Goal: Obtain resource: Download file/media

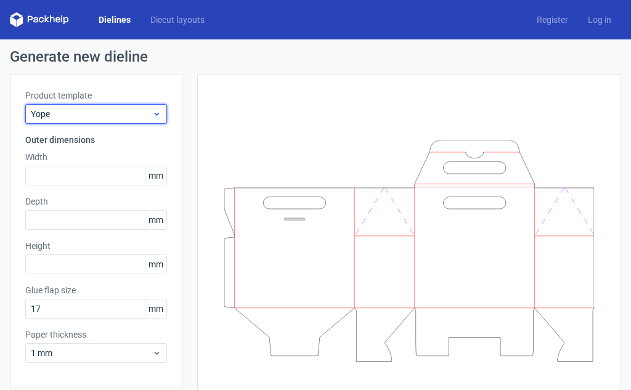
click at [102, 119] on span "Yope" at bounding box center [91, 114] width 121 height 12
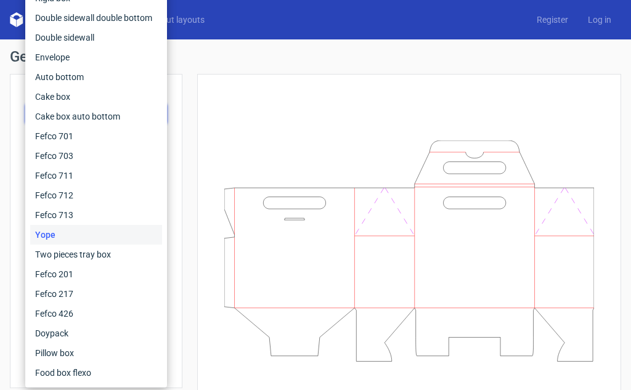
click at [325, 68] on div "Generate new dieline Product template Yope Outer dimensions Width mm Depth mm H…" at bounding box center [315, 238] width 611 height 379
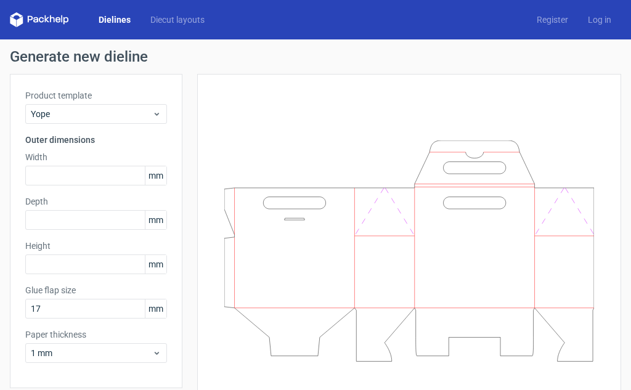
click at [121, 19] on link "Dielines" at bounding box center [115, 20] width 52 height 12
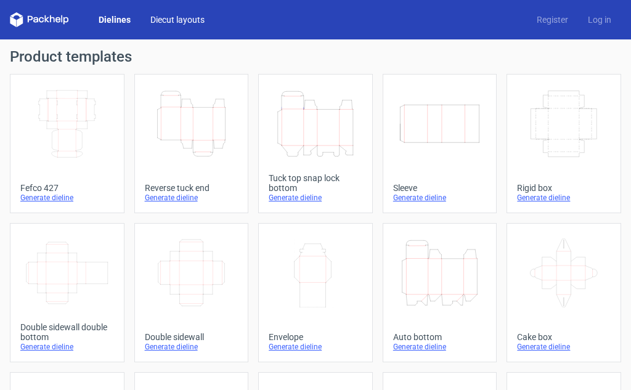
click at [173, 20] on link "Diecut layouts" at bounding box center [177, 20] width 74 height 12
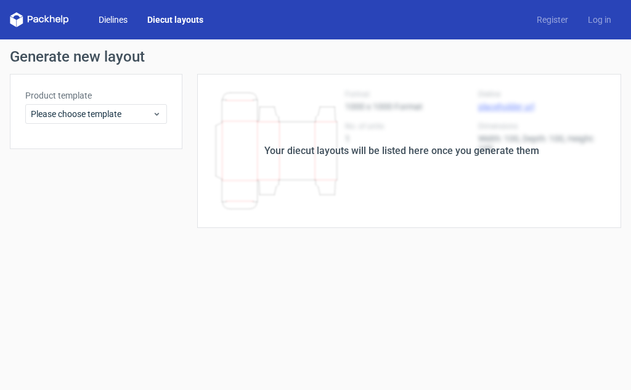
click at [113, 23] on link "Dielines" at bounding box center [113, 20] width 49 height 12
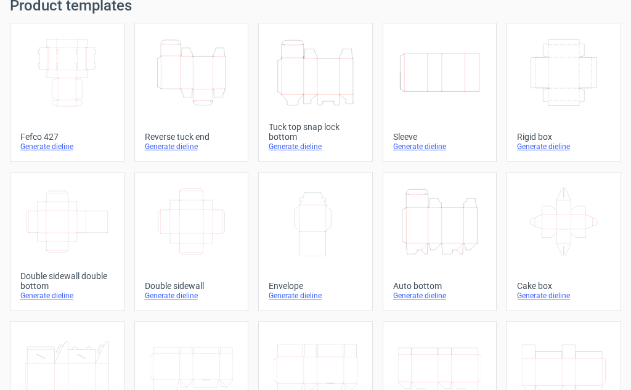
scroll to position [30, 0]
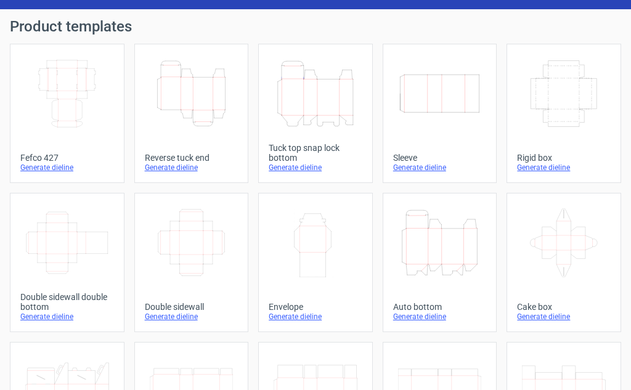
click at [589, 245] on icon at bounding box center [564, 242] width 84 height 69
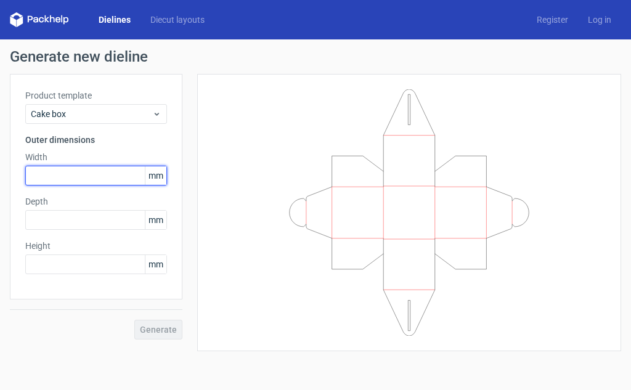
click at [71, 183] on input "text" at bounding box center [96, 176] width 142 height 20
type input "250"
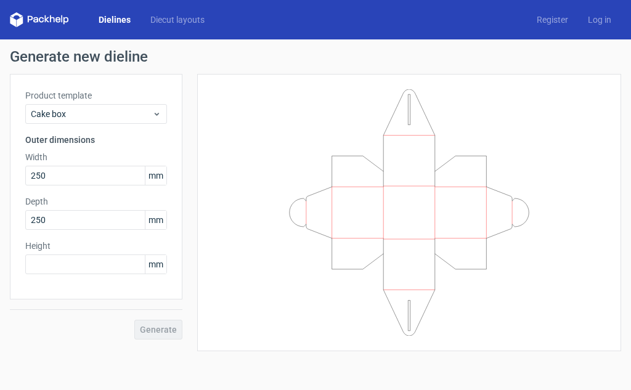
click at [10, 224] on div "Product template Cake box Outer dimensions Width 250 mm Depth 250 mm Height mm" at bounding box center [96, 187] width 173 height 226
drag, startPoint x: 57, startPoint y: 218, endPoint x: 0, endPoint y: 222, distance: 57.5
click at [0, 222] on div "Generate new dieline Product template Cake box Outer dimensions Width 250 mm De…" at bounding box center [315, 200] width 631 height 322
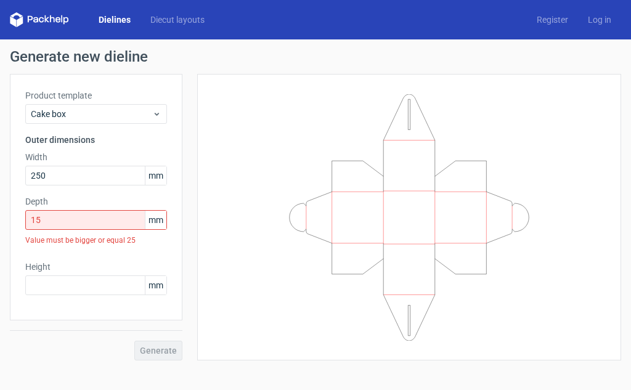
click at [0, 220] on div "Generate new dieline Product template Cake box Outer dimensions Width 250 mm De…" at bounding box center [315, 204] width 631 height 331
click at [0, 224] on div "Generate new dieline Product template Cake box Outer dimensions Width 250 mm De…" at bounding box center [315, 204] width 631 height 331
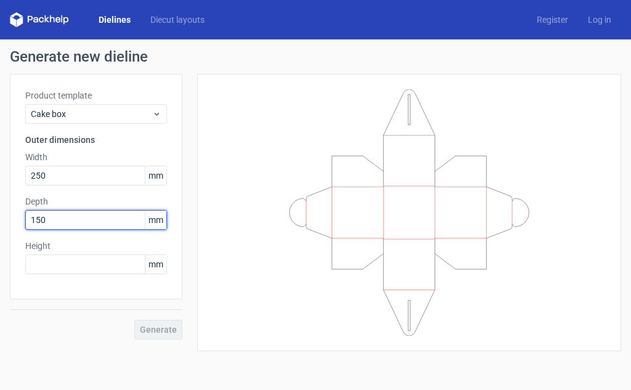
type input "150"
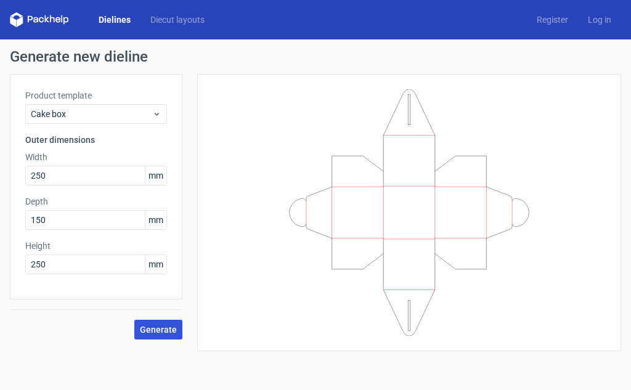
click at [165, 330] on span "Generate" at bounding box center [158, 329] width 37 height 9
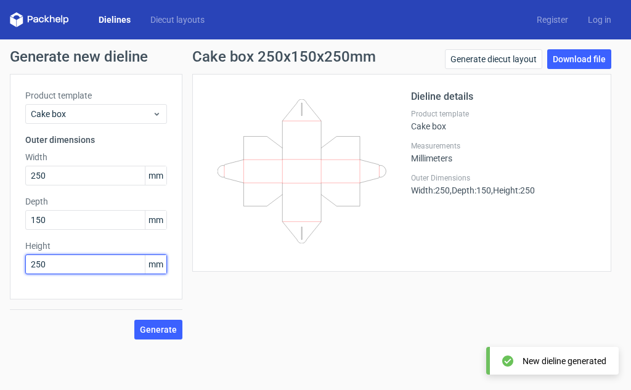
drag, startPoint x: 71, startPoint y: 273, endPoint x: 1, endPoint y: 281, distance: 70.7
click at [1, 281] on div "Generate new dieline Product template Cake box Outer dimensions Width 250 mm De…" at bounding box center [315, 194] width 631 height 310
type input "150"
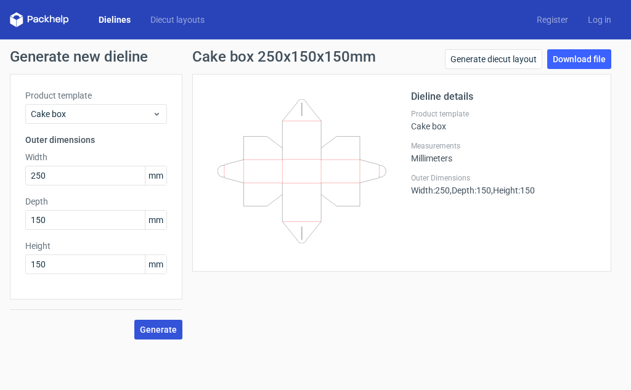
click at [165, 320] on div "Generate" at bounding box center [96, 319] width 173 height 40
click at [171, 334] on span "Generate" at bounding box center [158, 329] width 37 height 9
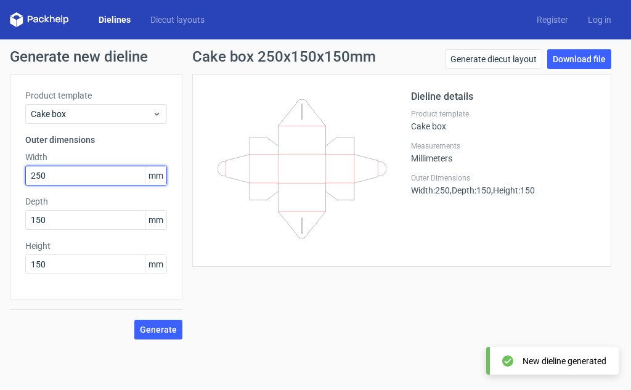
drag, startPoint x: 78, startPoint y: 176, endPoint x: 0, endPoint y: 175, distance: 77.6
click at [0, 175] on div "Generate new dieline Product template Cake box Outer dimensions Width 250 mm De…" at bounding box center [315, 194] width 631 height 310
type input "200"
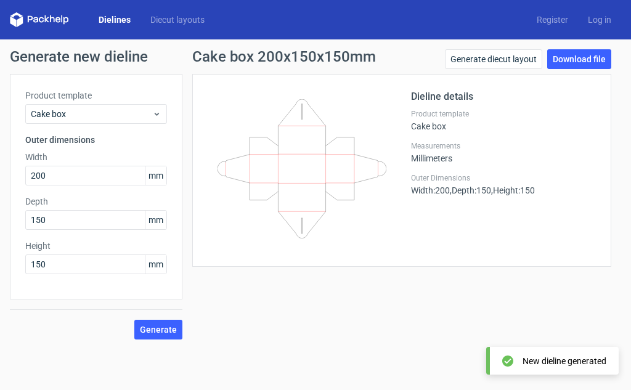
click at [144, 314] on div "Generate" at bounding box center [96, 319] width 173 height 40
click at [150, 326] on span "Generate" at bounding box center [158, 329] width 37 height 9
click at [601, 64] on link "Download file" at bounding box center [579, 59] width 64 height 20
click at [113, 15] on link "Dielines" at bounding box center [115, 20] width 52 height 12
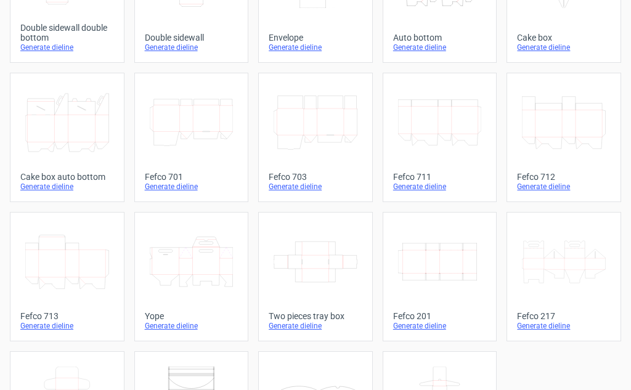
scroll to position [370, 0]
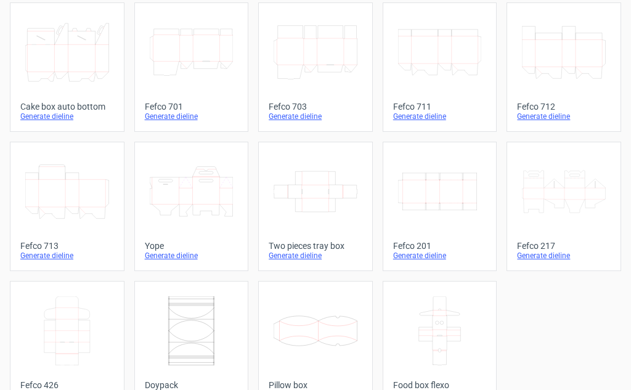
click at [536, 254] on div "Generate dieline" at bounding box center [564, 256] width 94 height 10
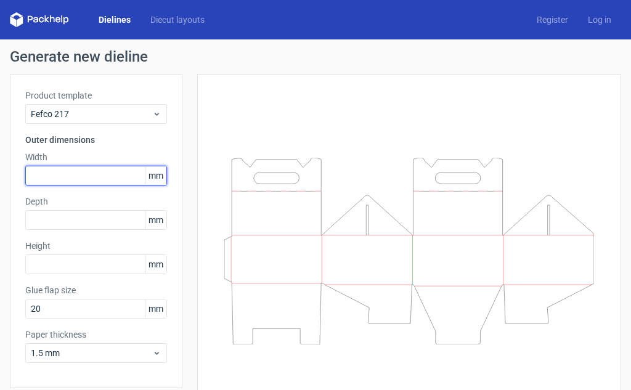
click at [91, 170] on input "text" at bounding box center [96, 176] width 142 height 20
type input "250"
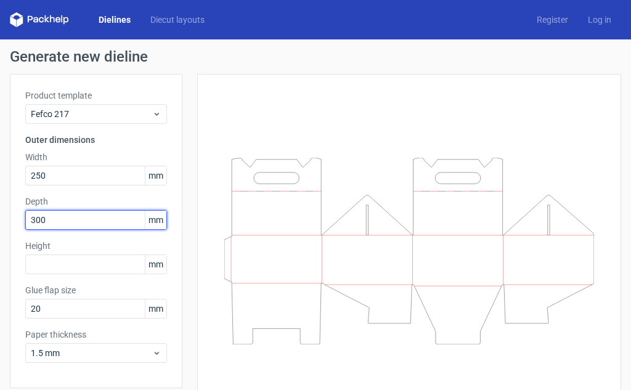
type input "300"
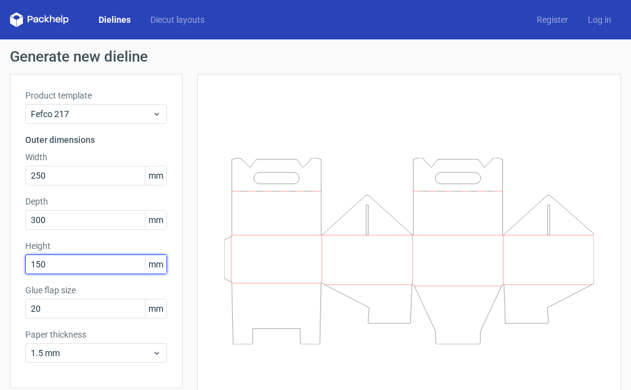
type input "150"
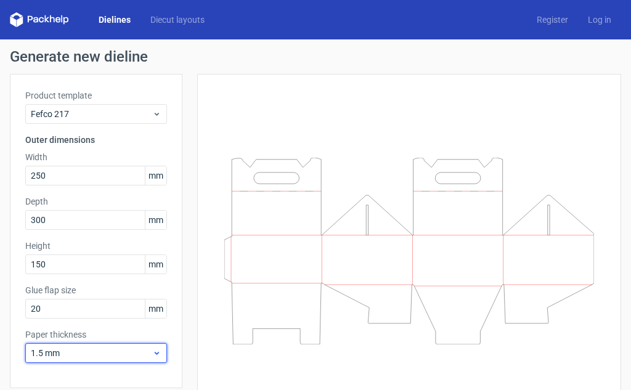
click at [120, 354] on span "1.5 mm" at bounding box center [91, 353] width 121 height 12
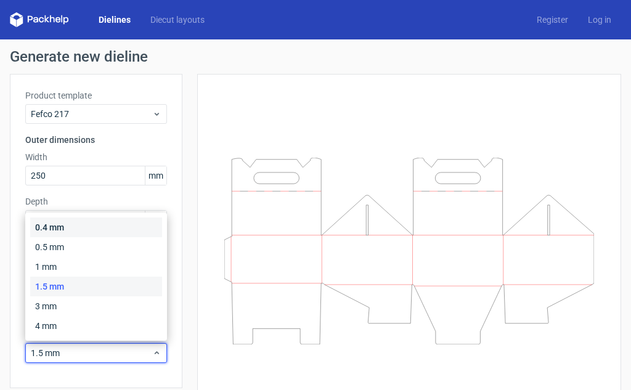
click at [62, 232] on div "0.4 mm" at bounding box center [96, 228] width 132 height 20
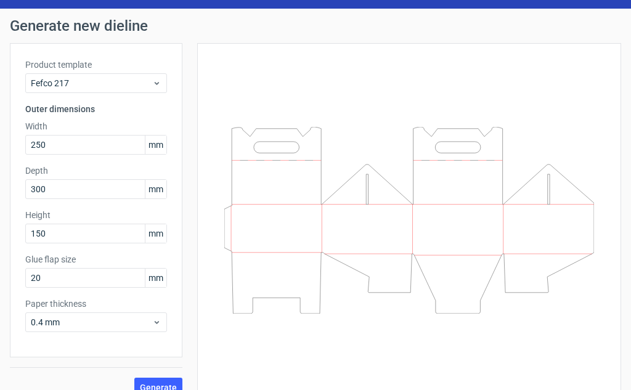
scroll to position [48, 0]
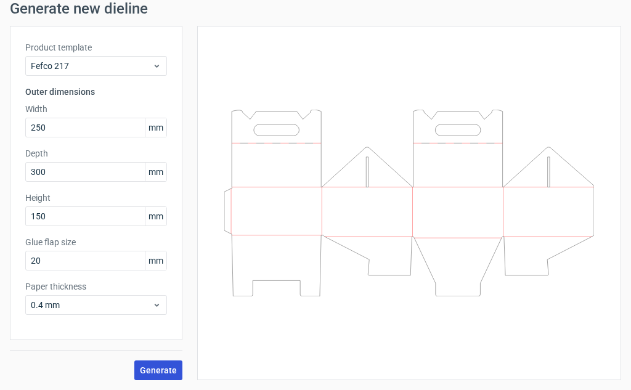
click at [175, 367] on span "Generate" at bounding box center [158, 370] width 37 height 9
drag, startPoint x: 175, startPoint y: 367, endPoint x: 182, endPoint y: 367, distance: 6.8
click at [175, 367] on span "Generate" at bounding box center [158, 370] width 37 height 9
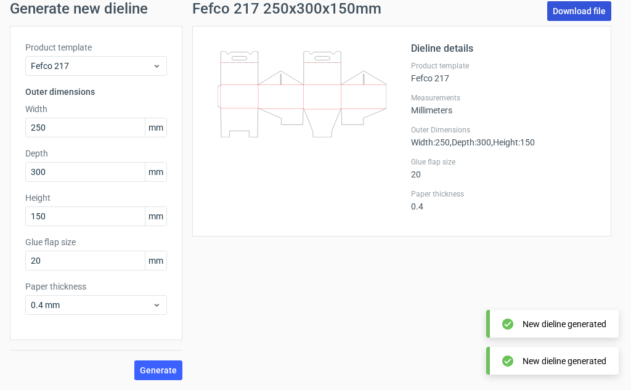
click at [586, 10] on link "Download file" at bounding box center [579, 11] width 64 height 20
